Goal: Task Accomplishment & Management: Manage account settings

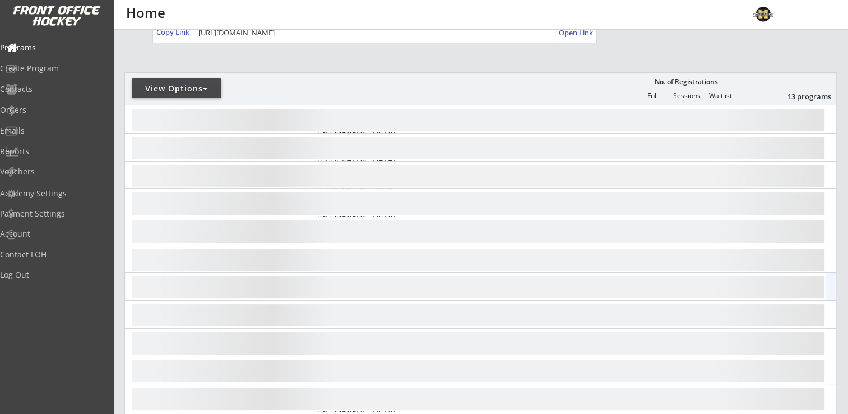
scroll to position [112, 0]
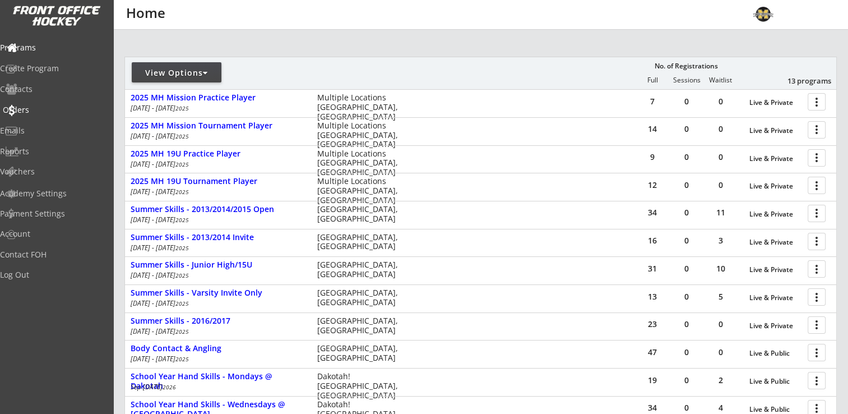
click at [40, 112] on div "Orders" at bounding box center [53, 110] width 101 height 8
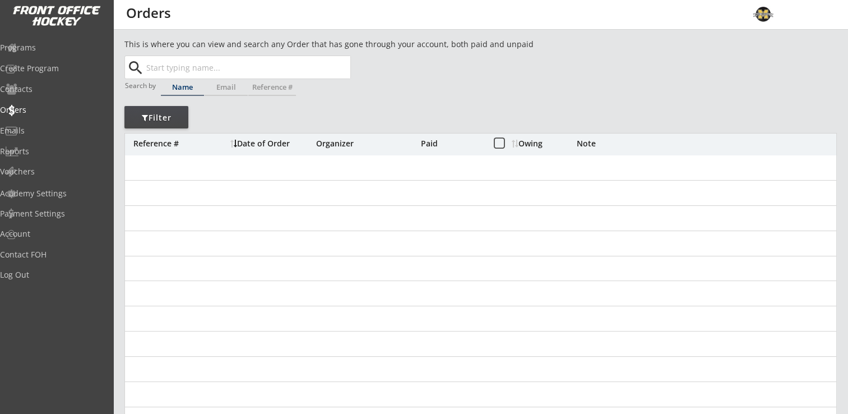
click at [229, 68] on input "text" at bounding box center [247, 67] width 206 height 22
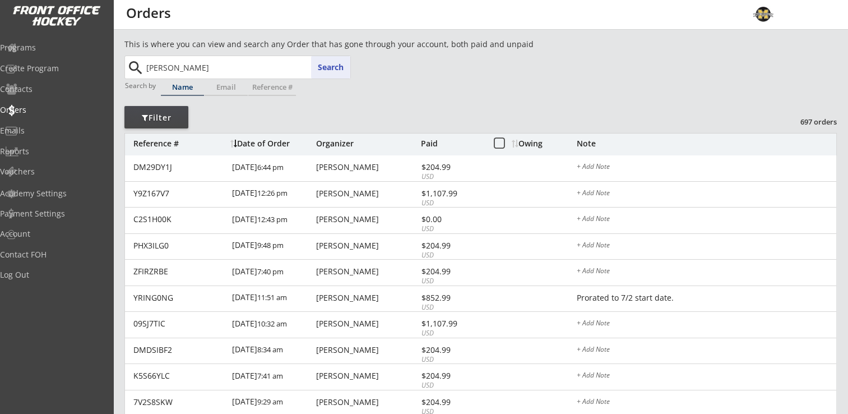
type input "[PERSON_NAME]"
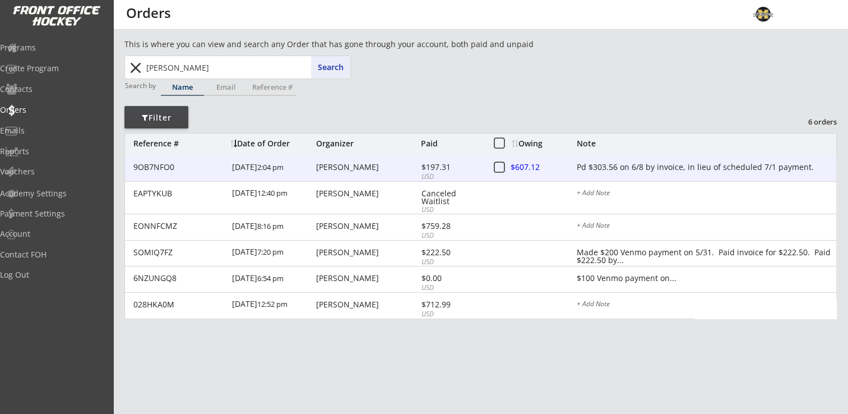
click at [752, 167] on div "Pd $303.56 on 6/8 by invoice, in lieu of scheduled 7/1 payment." at bounding box center [706, 167] width 259 height 9
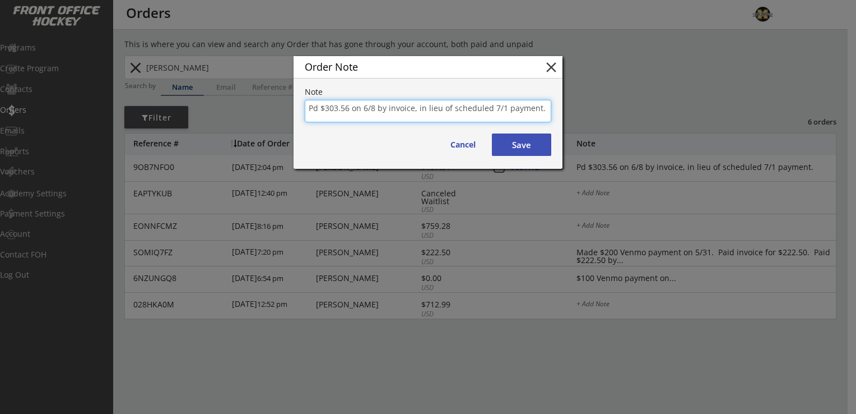
click at [551, 65] on button "close" at bounding box center [551, 67] width 17 height 17
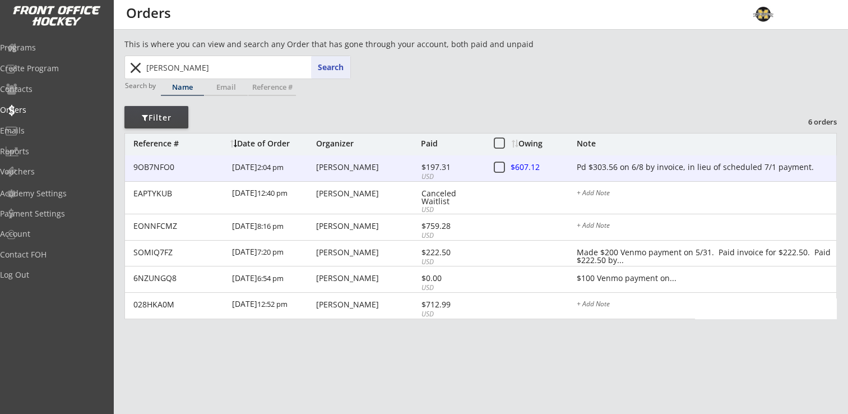
click at [338, 168] on div "[PERSON_NAME]" at bounding box center [367, 167] width 102 height 8
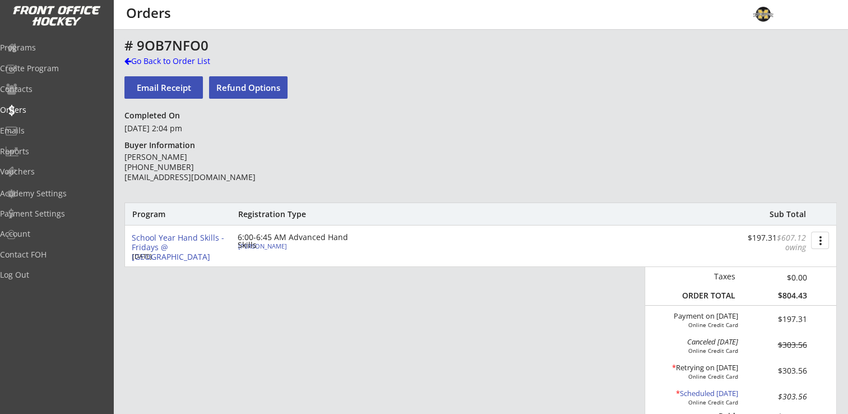
click at [262, 245] on div "[PERSON_NAME]" at bounding box center [300, 246] width 125 height 6
type input "[DEMOGRAPHIC_DATA]"
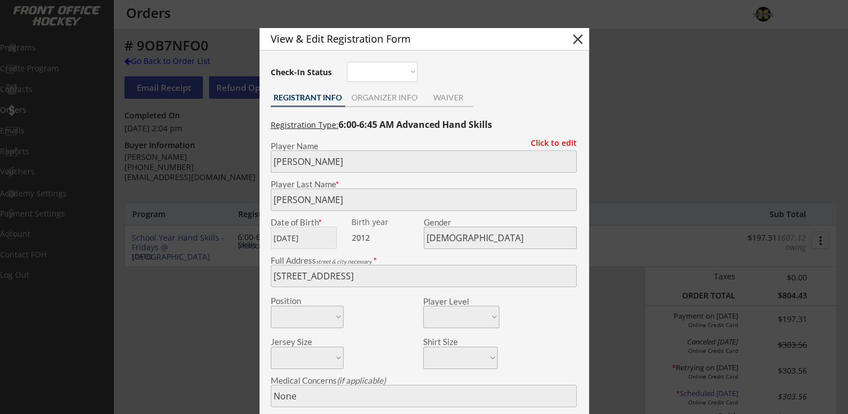
click at [578, 36] on button "close" at bounding box center [577, 39] width 17 height 17
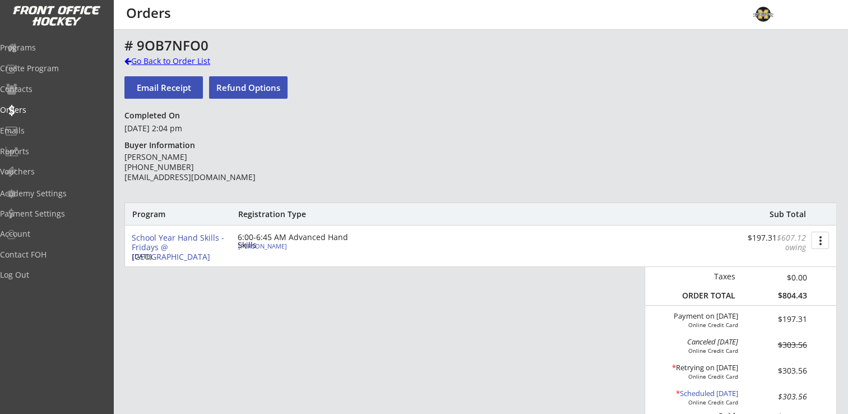
click at [151, 61] on div "Go Back to Order List" at bounding box center [181, 60] width 115 height 11
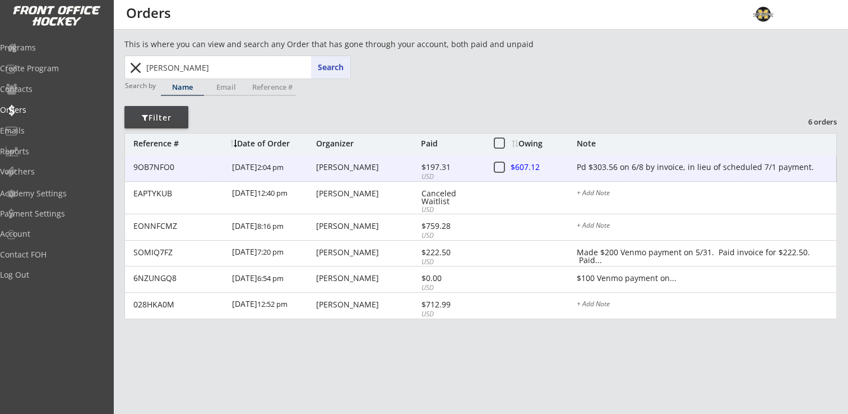
click at [350, 169] on div "[PERSON_NAME]" at bounding box center [367, 167] width 102 height 8
type textarea "Pd $303.56 on 6/8 by invoice, in lieu of scheduled 7/1 payment."
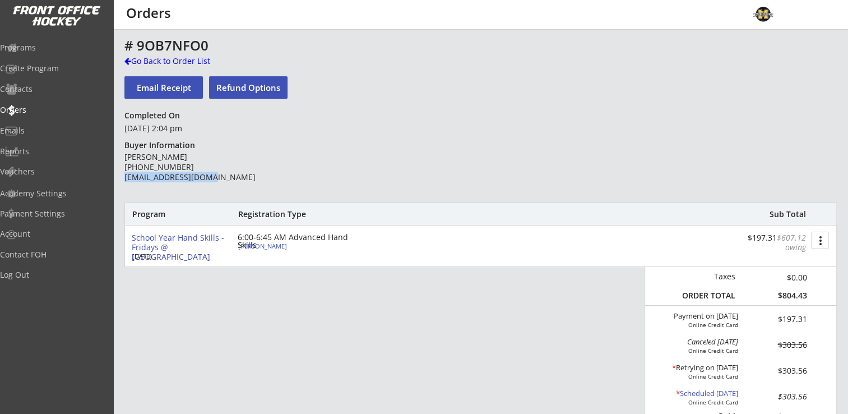
drag, startPoint x: 124, startPoint y: 175, endPoint x: 211, endPoint y: 179, distance: 86.4
click at [211, 179] on div "[PERSON_NAME] [PHONE_NUMBER] [EMAIL_ADDRESS][DOMAIN_NAME]" at bounding box center [205, 167] width 162 height 31
drag, startPoint x: 211, startPoint y: 179, endPoint x: 198, endPoint y: 179, distance: 12.3
copy div "[EMAIL_ADDRESS][DOMAIN_NAME]"
click at [263, 243] on div "[PERSON_NAME]" at bounding box center [300, 246] width 125 height 6
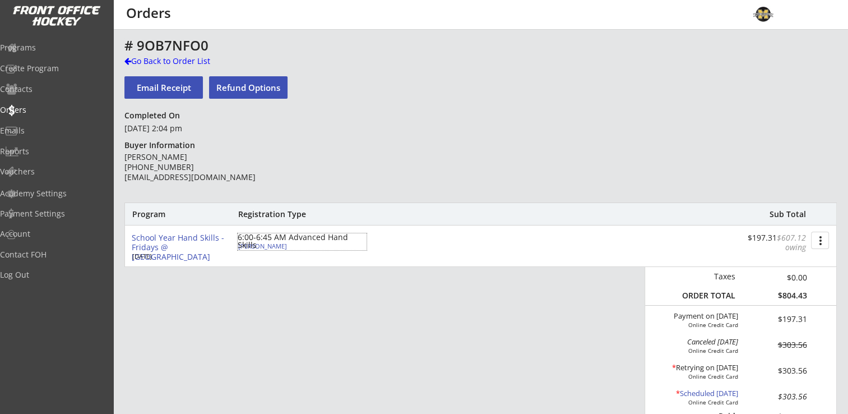
type input "[PERSON_NAME]"
type input "[DATE]"
type input "[DEMOGRAPHIC_DATA]"
type input "[STREET_ADDRESS]"
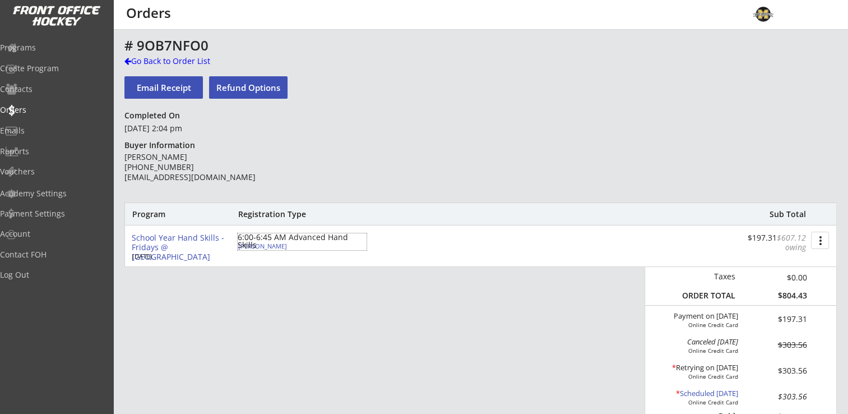
type input "None"
type input "[PERSON_NAME]"
type input "[PHONE_NUMBER]"
type input "U12A - NWC Riverhawks"
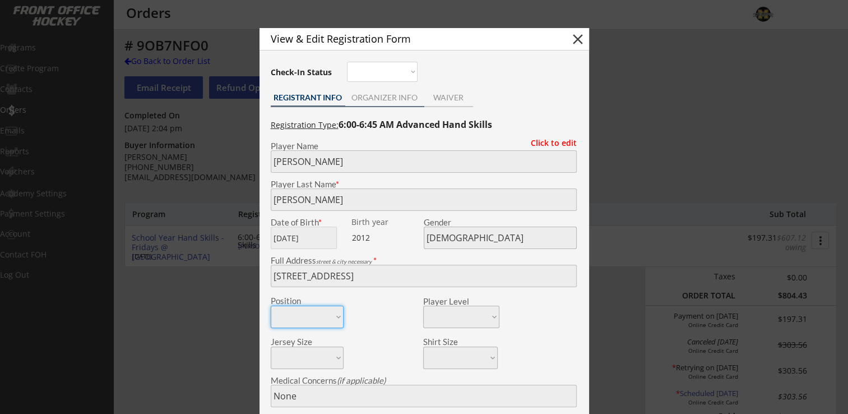
click at [381, 90] on div "ORGANIZER INFO" at bounding box center [384, 98] width 79 height 17
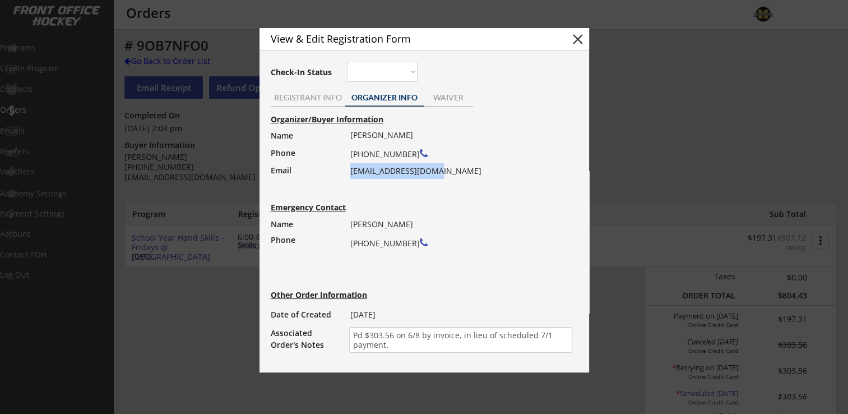
drag, startPoint x: 350, startPoint y: 169, endPoint x: 460, endPoint y: 168, distance: 109.8
click at [460, 168] on div "[PERSON_NAME] [PHONE_NUMBER] [EMAIL_ADDRESS][DOMAIN_NAME]" at bounding box center [457, 153] width 215 height 52
drag, startPoint x: 460, startPoint y: 168, endPoint x: 413, endPoint y: 171, distance: 46.6
copy div "[EMAIL_ADDRESS][DOMAIN_NAME]"
click at [578, 42] on button "close" at bounding box center [577, 39] width 17 height 17
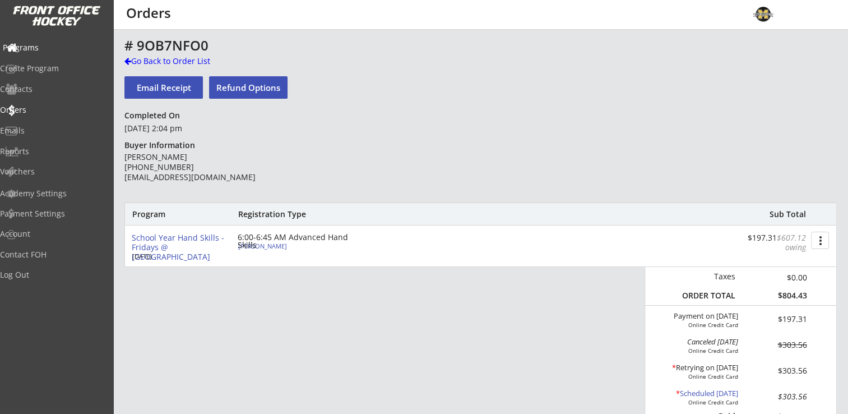
click at [35, 46] on div "Programs" at bounding box center [53, 48] width 101 height 8
